Goal: Find specific page/section: Find specific page/section

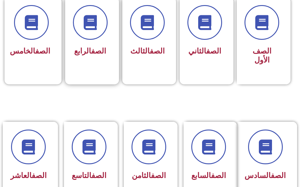
scroll to position [120, 0]
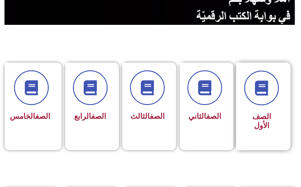
click at [246, 117] on h3 "الصف الأول" at bounding box center [262, 121] width 35 height 18
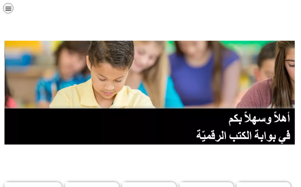
scroll to position [120, 0]
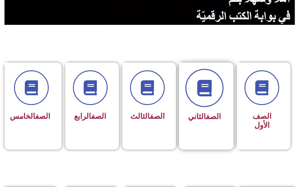
drag, startPoint x: 190, startPoint y: 101, endPoint x: 194, endPoint y: 102, distance: 4.1
click at [194, 102] on div at bounding box center [204, 88] width 35 height 35
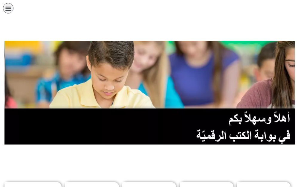
scroll to position [120, 0]
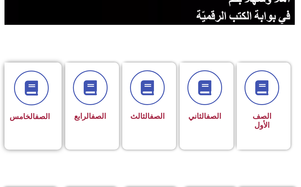
click at [32, 124] on div "الصف الخامس" at bounding box center [31, 117] width 37 height 14
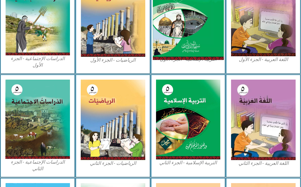
scroll to position [210, 0]
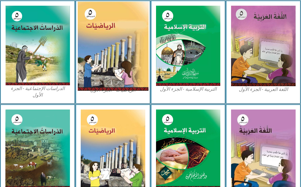
click at [105, 48] on img at bounding box center [113, 45] width 71 height 89
click at [107, 49] on img at bounding box center [113, 45] width 71 height 89
click at [101, 54] on img at bounding box center [113, 45] width 71 height 89
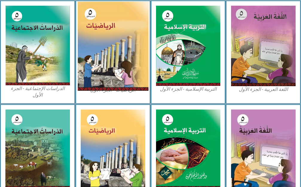
click at [101, 54] on img at bounding box center [113, 45] width 71 height 89
click at [115, 23] on img at bounding box center [113, 45] width 71 height 89
click at [114, 24] on img at bounding box center [113, 45] width 71 height 89
click at [112, 26] on img at bounding box center [113, 45] width 71 height 89
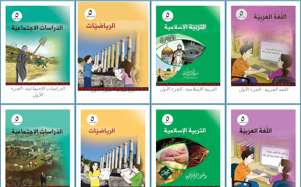
click at [112, 25] on img at bounding box center [113, 45] width 71 height 89
click at [109, 40] on img at bounding box center [113, 45] width 71 height 89
click at [112, 39] on img at bounding box center [113, 45] width 71 height 89
drag, startPoint x: 112, startPoint y: 39, endPoint x: 112, endPoint y: 34, distance: 5.1
click at [112, 37] on img at bounding box center [113, 45] width 71 height 89
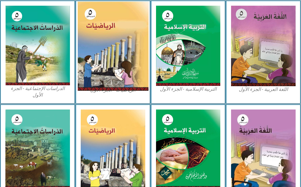
click at [112, 34] on img at bounding box center [113, 45] width 71 height 89
click at [96, 56] on img at bounding box center [113, 45] width 71 height 89
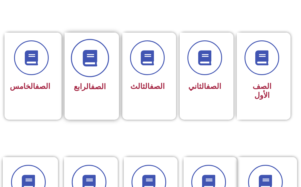
scroll to position [120, 0]
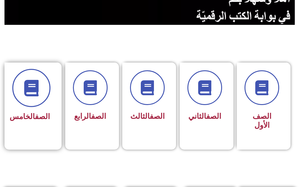
click at [43, 101] on span at bounding box center [31, 88] width 38 height 38
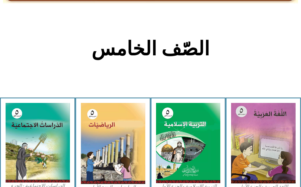
scroll to position [120, 0]
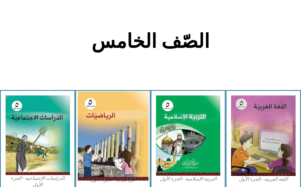
click at [111, 120] on img at bounding box center [113, 135] width 71 height 89
click at [111, 119] on img at bounding box center [113, 135] width 71 height 89
click at [111, 118] on img at bounding box center [113, 135] width 71 height 89
click at [107, 116] on img at bounding box center [113, 135] width 71 height 89
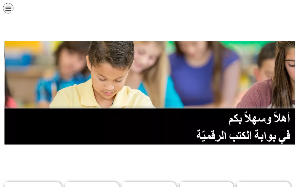
scroll to position [120, 0]
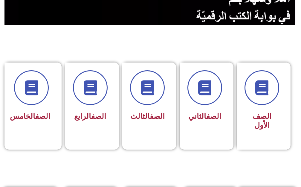
drag, startPoint x: 15, startPoint y: 0, endPoint x: 102, endPoint y: 30, distance: 92.6
click at [102, 30] on section "الصف الأول الصف الثاني الصف الثالث الصف الرابع الصف الخامس" at bounding box center [150, 102] width 301 height 154
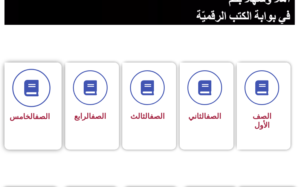
click at [36, 98] on span at bounding box center [31, 88] width 38 height 38
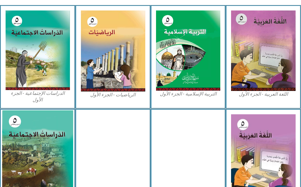
scroll to position [210, 0]
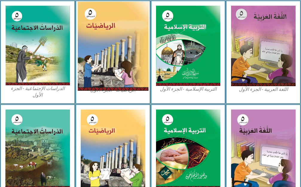
click at [100, 63] on img at bounding box center [113, 45] width 71 height 89
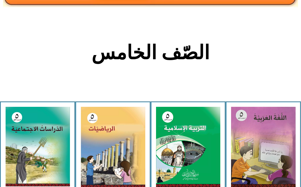
scroll to position [23, 0]
